Goal: Transaction & Acquisition: Subscribe to service/newsletter

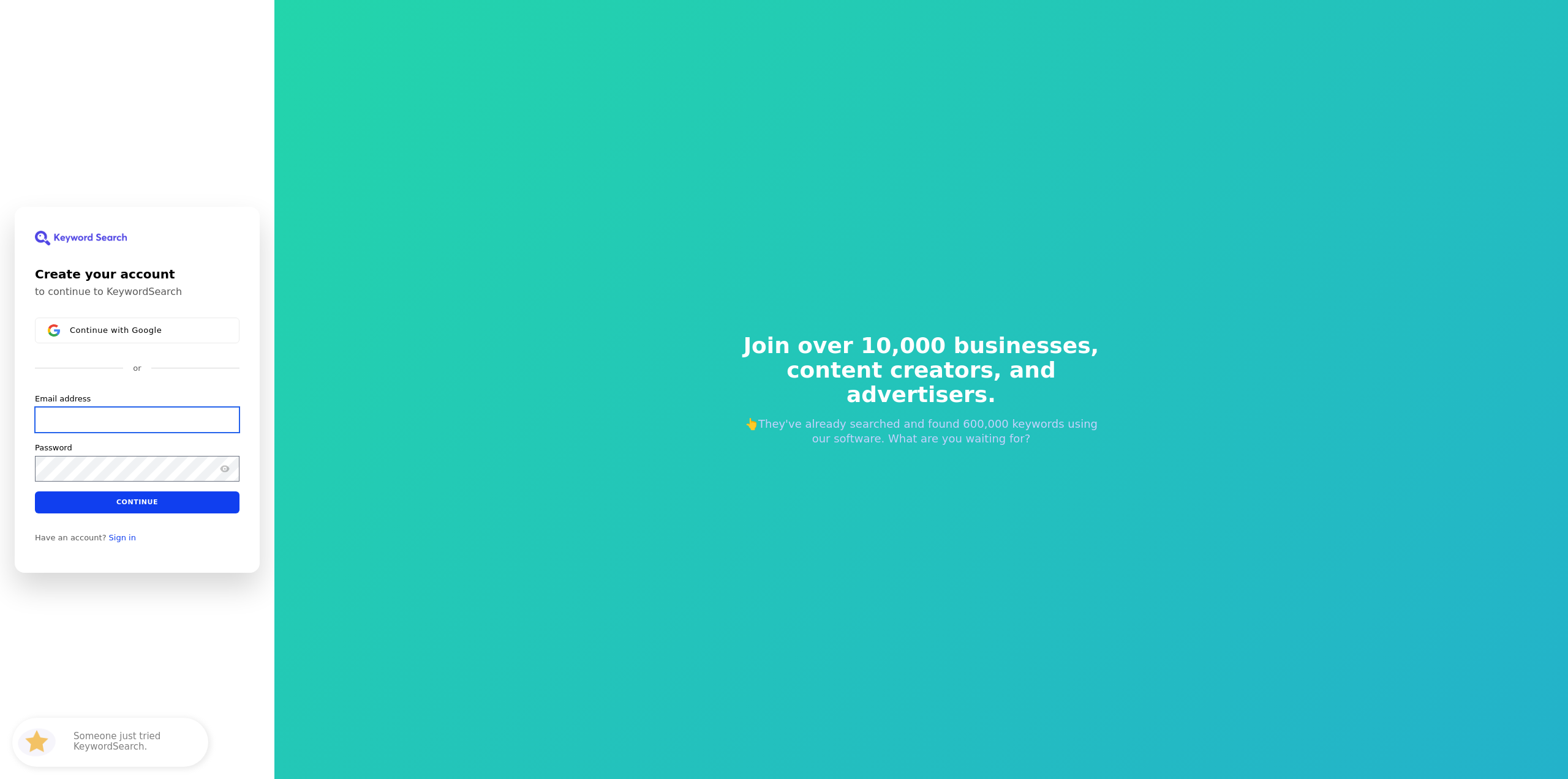
click at [138, 420] on input "Email address" at bounding box center [137, 419] width 204 height 26
paste input "[URL][DOMAIN_NAME]"
click at [138, 421] on input "[URL][DOMAIN_NAME]" at bounding box center [137, 419] width 204 height 26
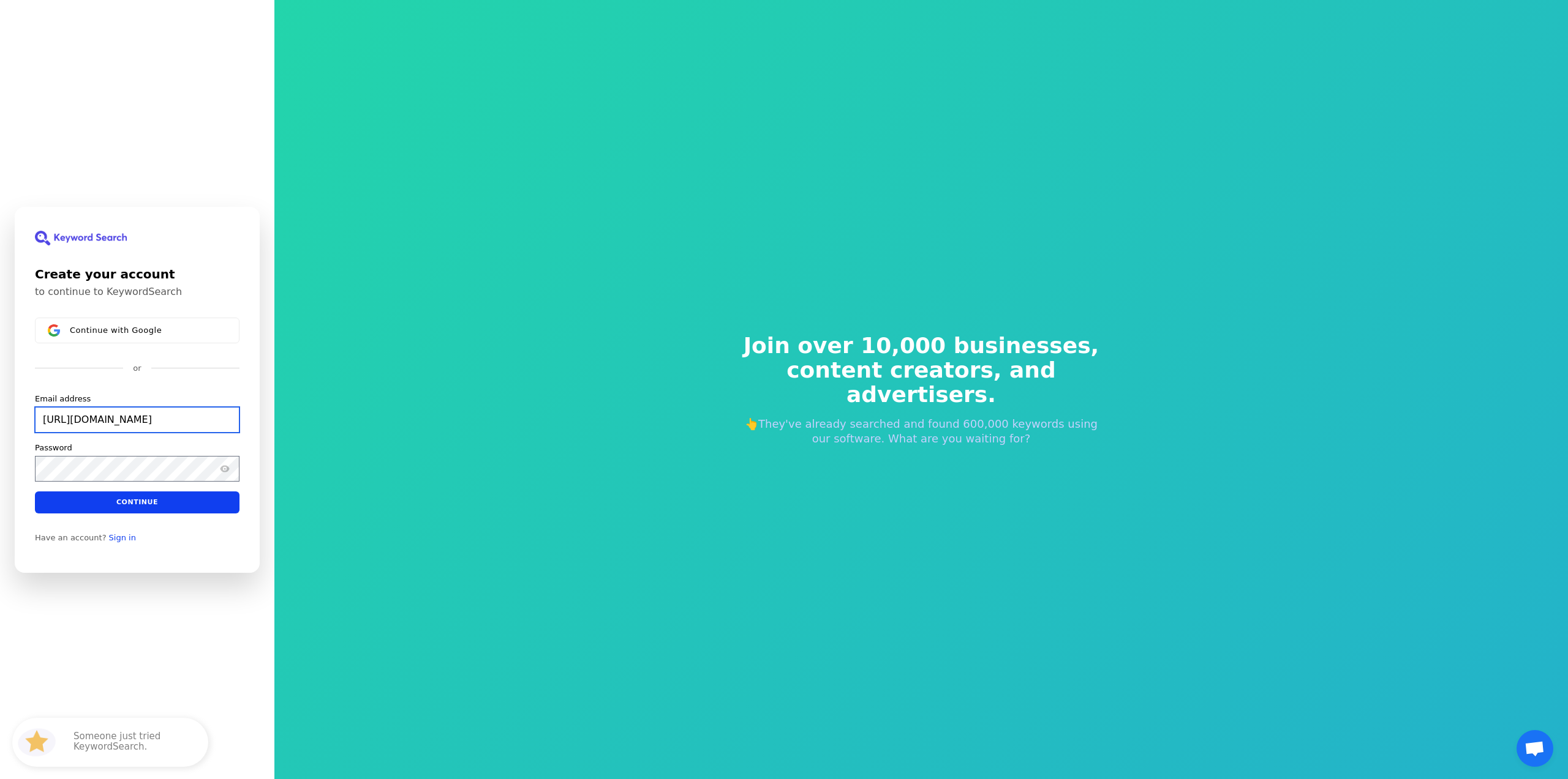
click at [138, 421] on input "[URL][DOMAIN_NAME]" at bounding box center [137, 419] width 204 height 26
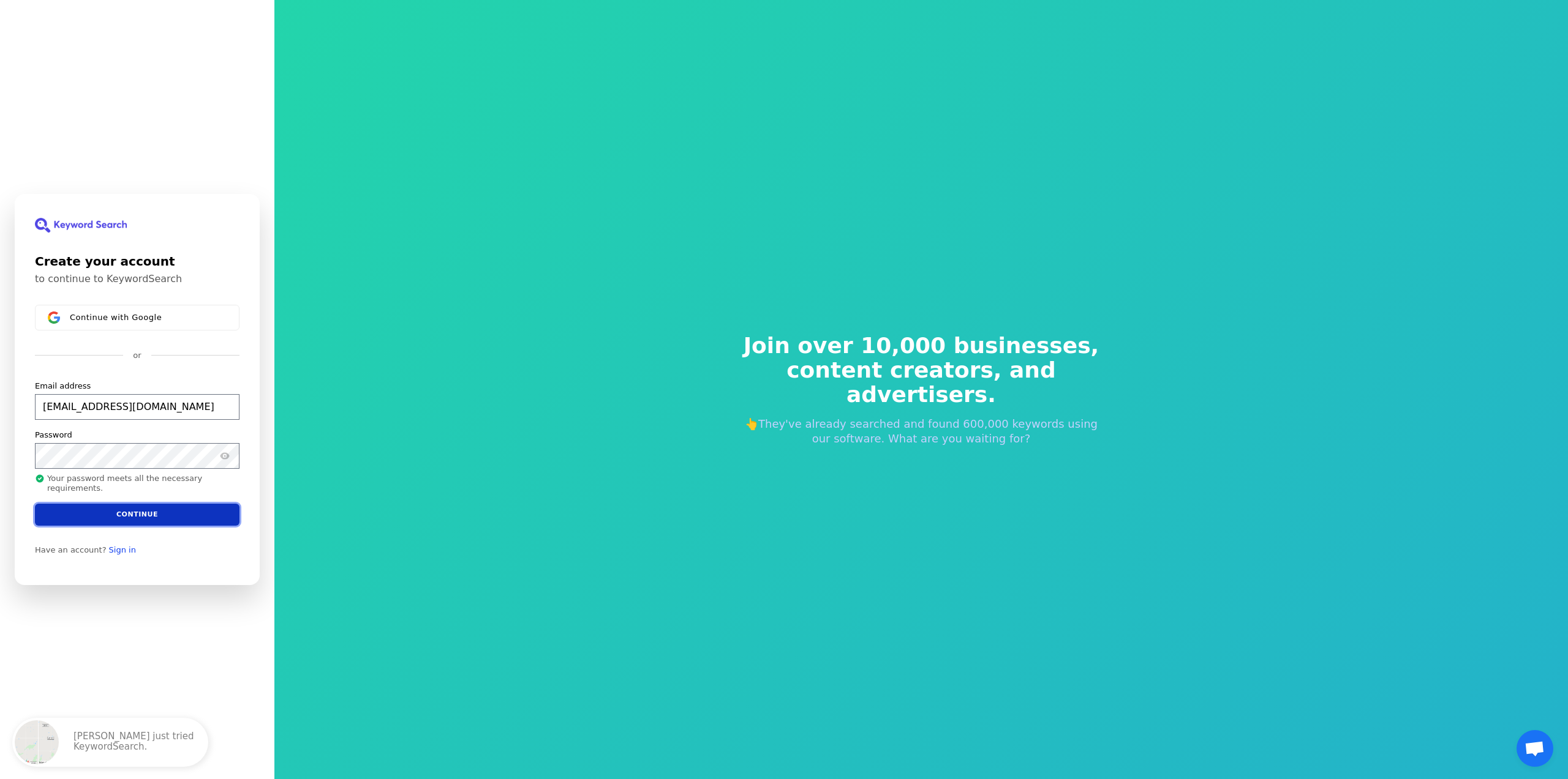
click at [145, 516] on button "Continue" at bounding box center [137, 515] width 204 height 22
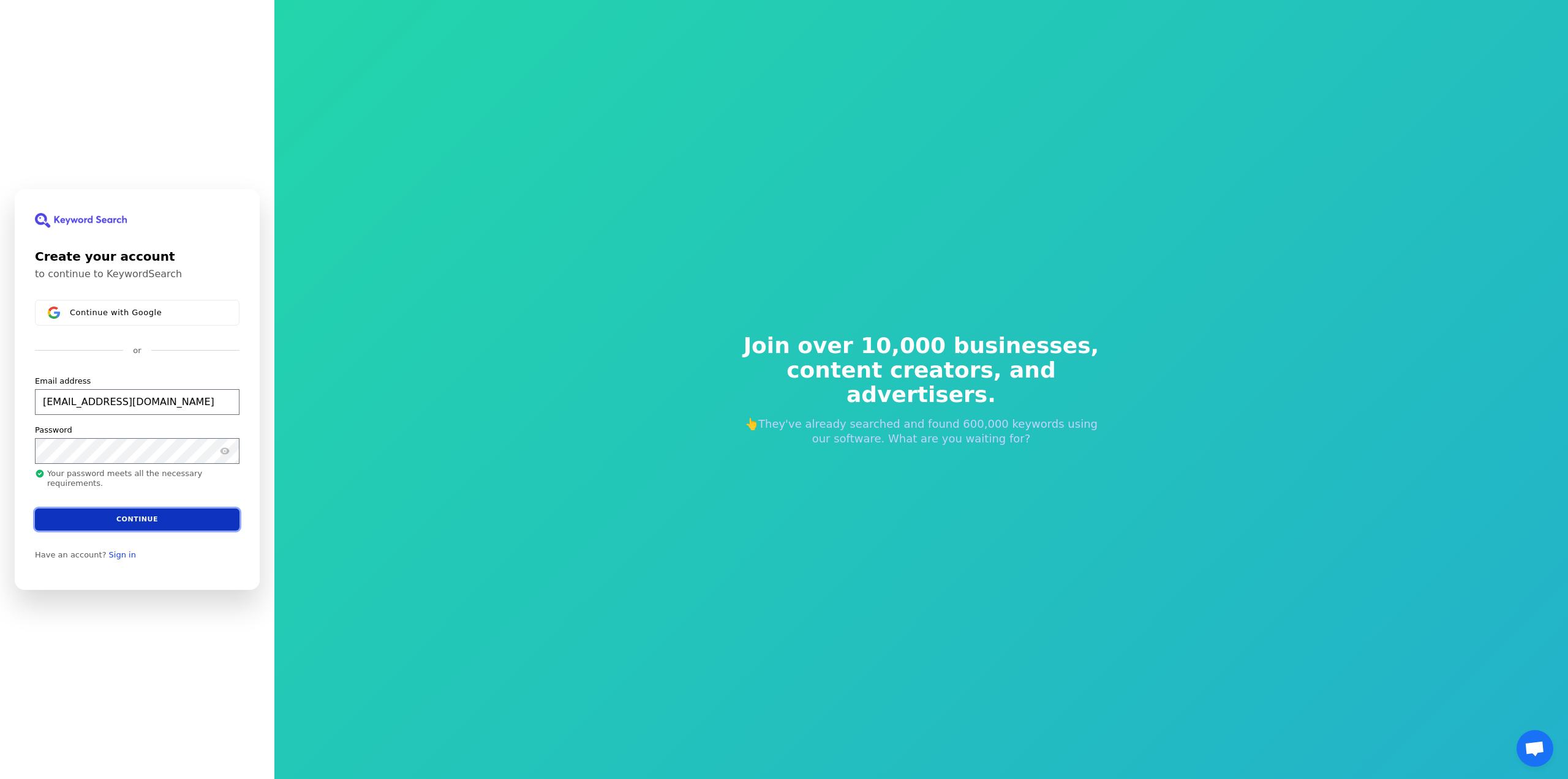
click at [152, 518] on button "Continue" at bounding box center [137, 520] width 204 height 22
type input "[EMAIL_ADDRESS][DOMAIN_NAME]"
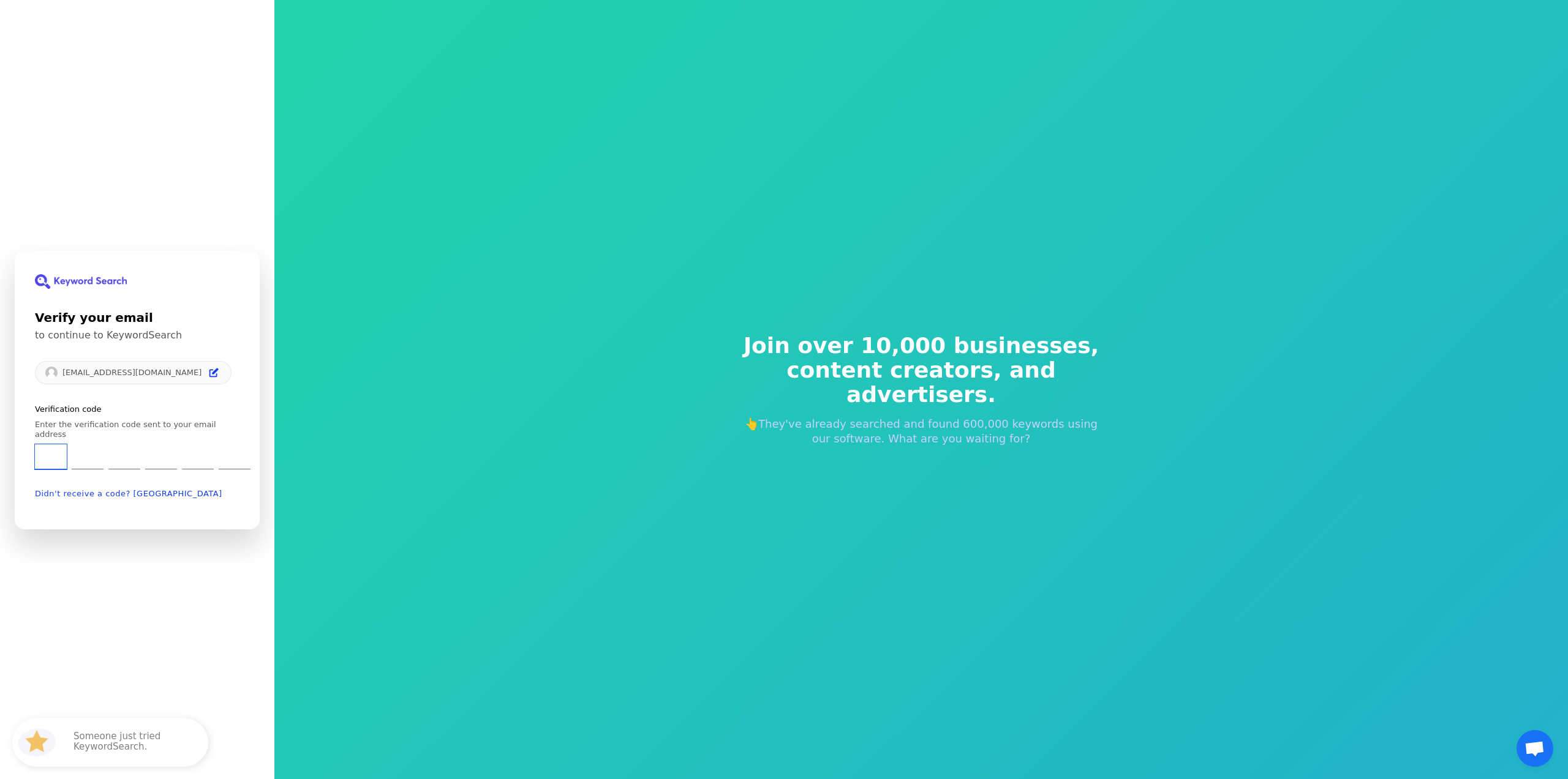
type input "0"
type input "4"
type input "0"
type input "1"
type input "0"
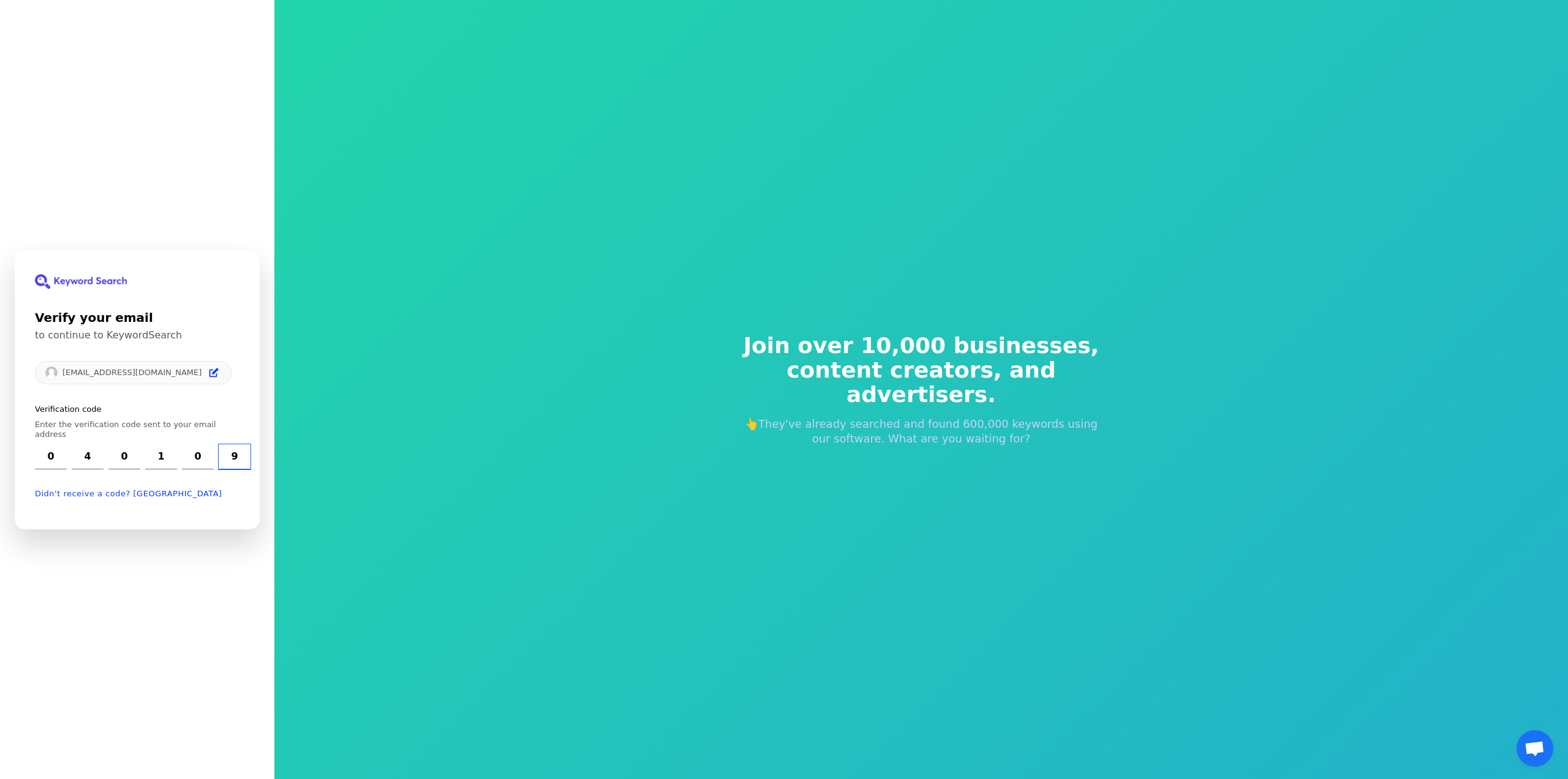
type input "9"
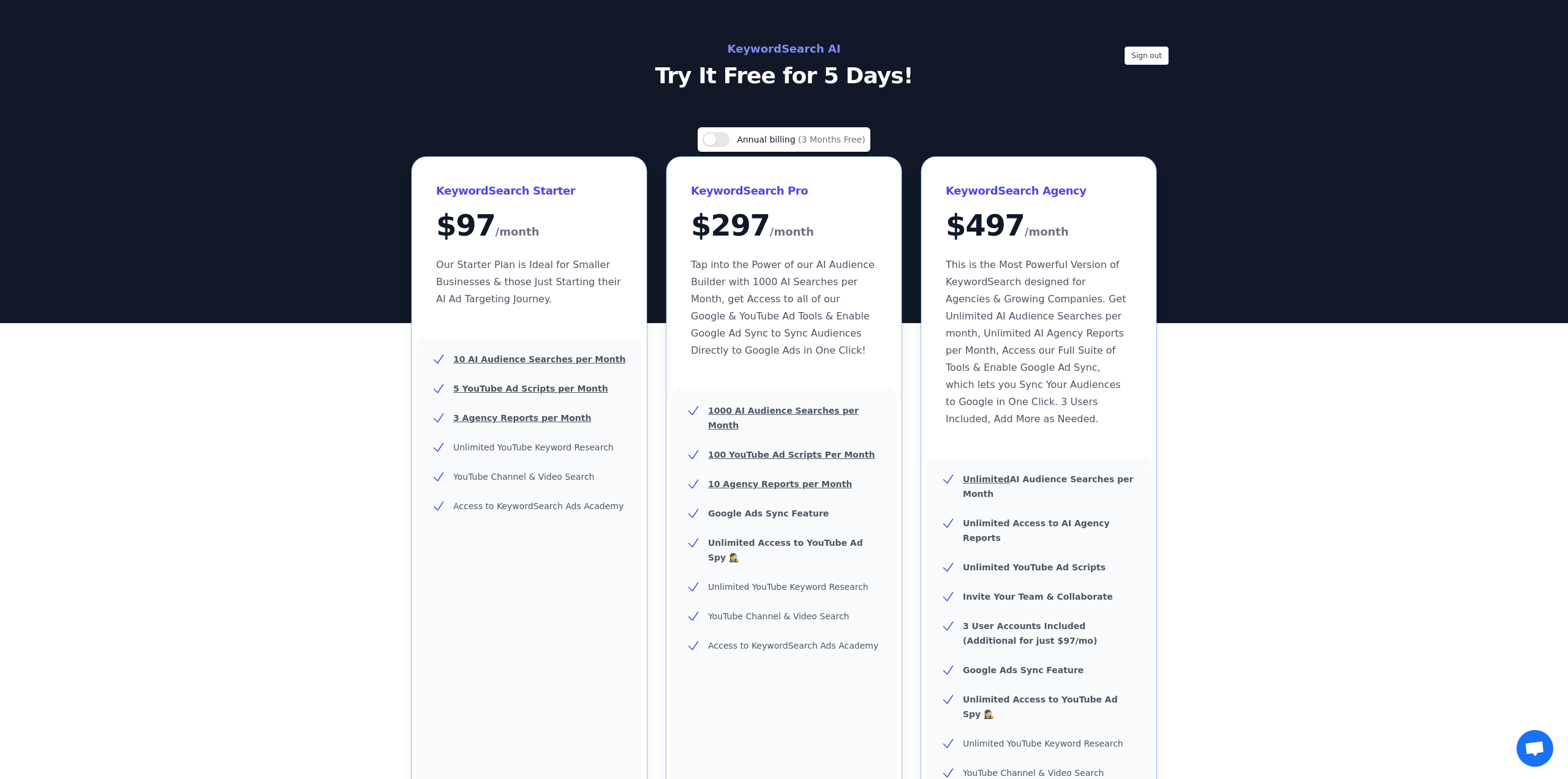
click at [1272, 383] on div "Use setting Annual billing (3 Months Free) KeywordSearch Starter $ 97 /month Ou…" at bounding box center [784, 522] width 1568 height 791
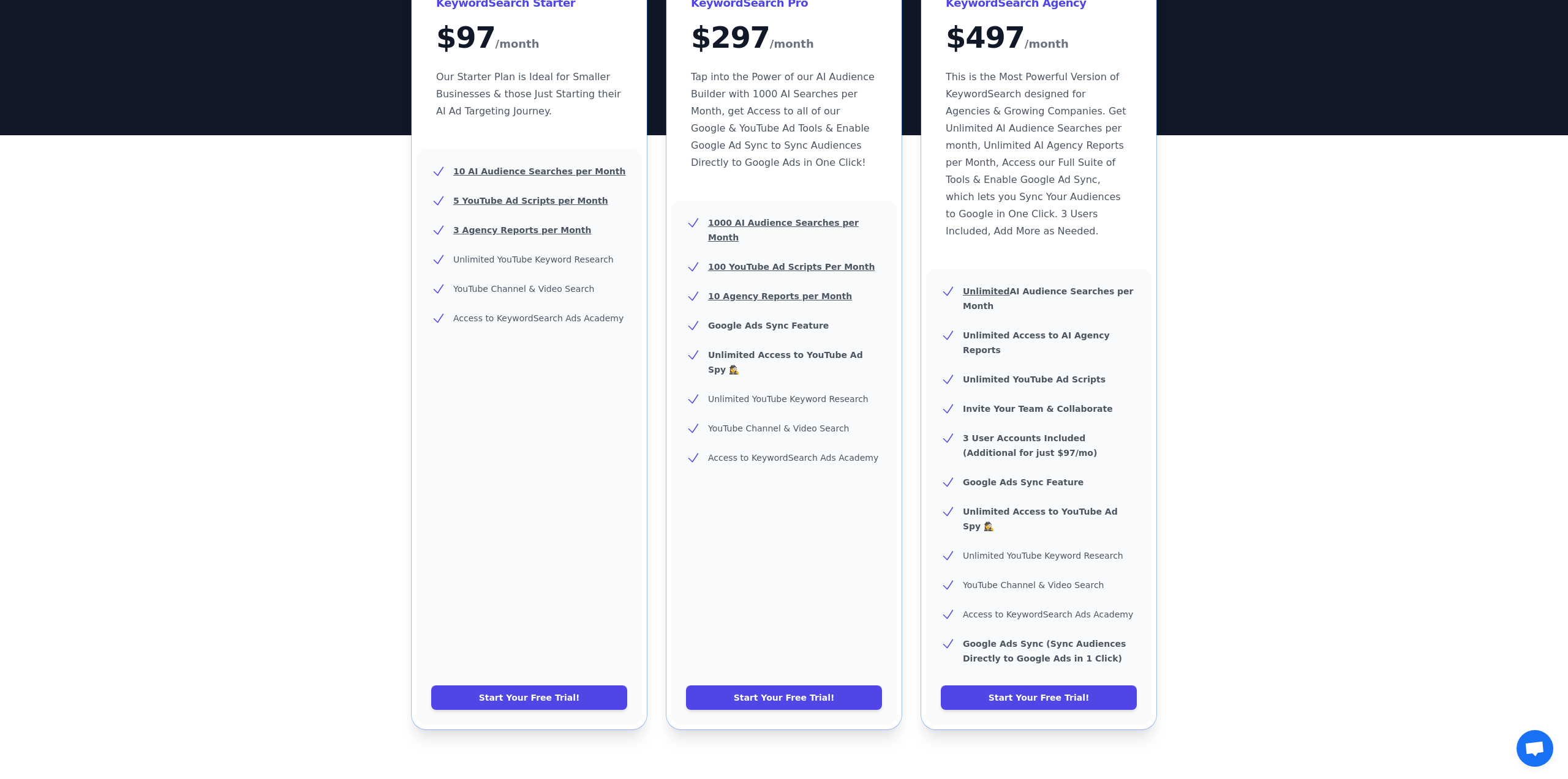
scroll to position [201, 0]
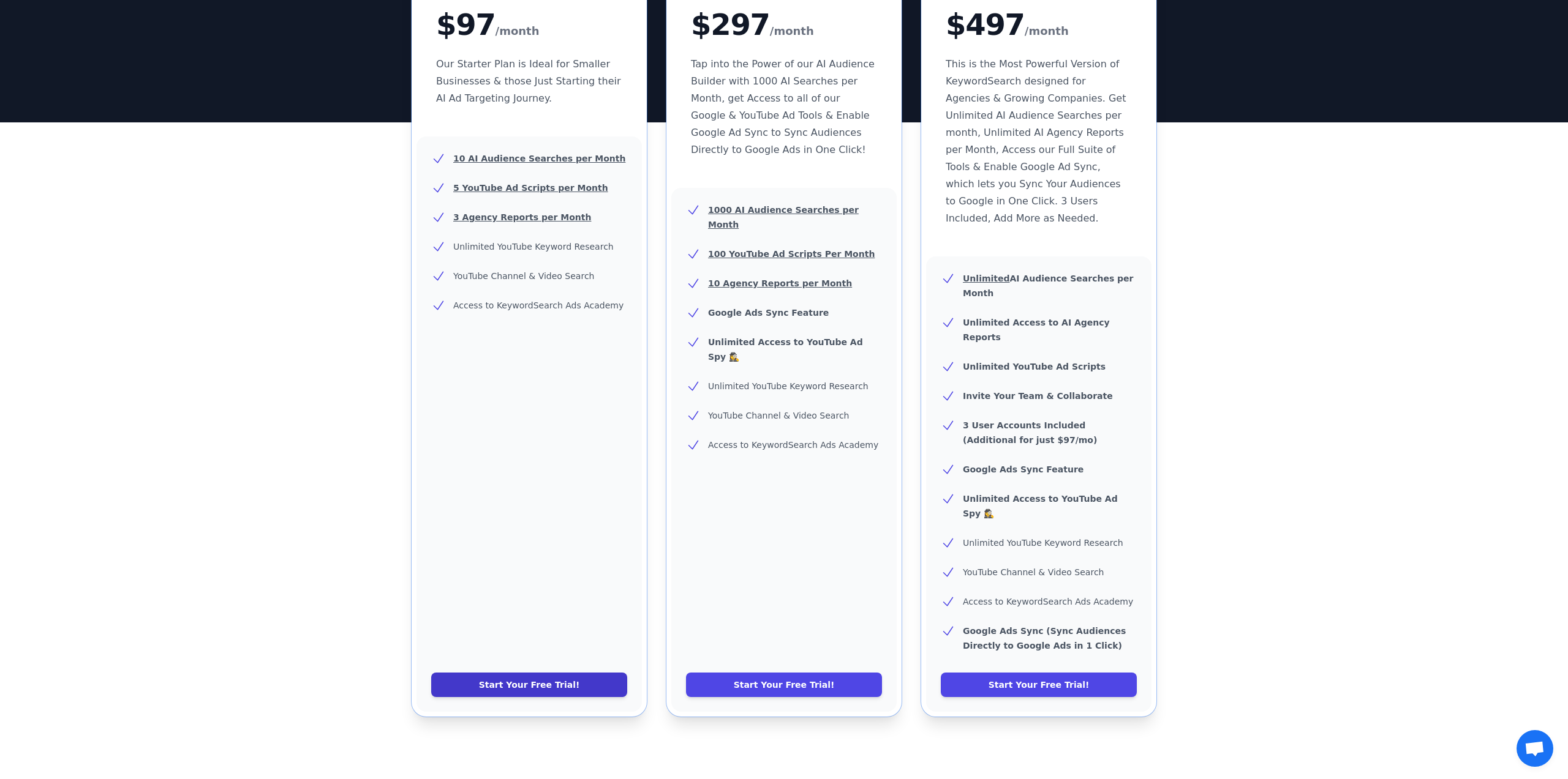
click at [524, 673] on link "Start Your Free Trial!" at bounding box center [529, 684] width 196 height 24
